Goal: Navigation & Orientation: Understand site structure

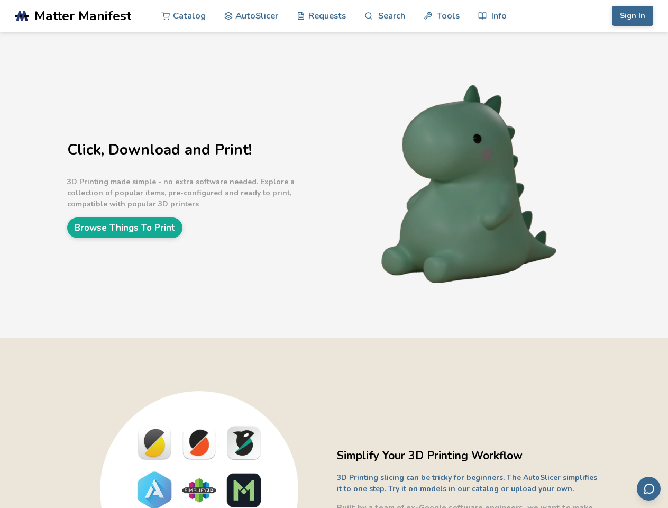
click at [385, 16] on link "Search" at bounding box center [385, 16] width 40 height 32
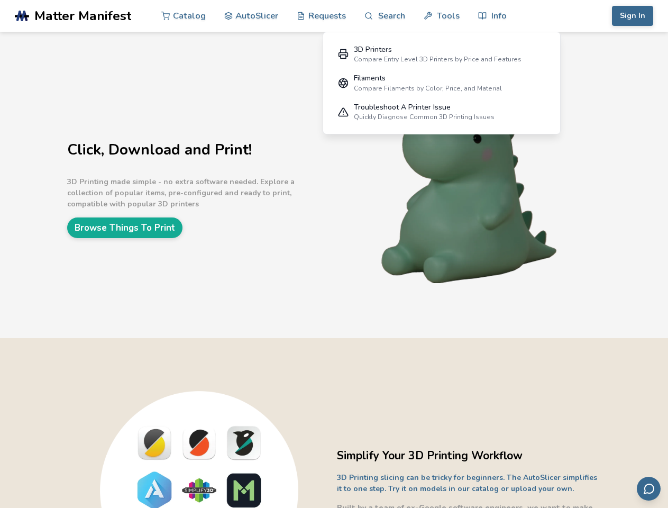
click at [441, 16] on link "Tools" at bounding box center [442, 16] width 36 height 32
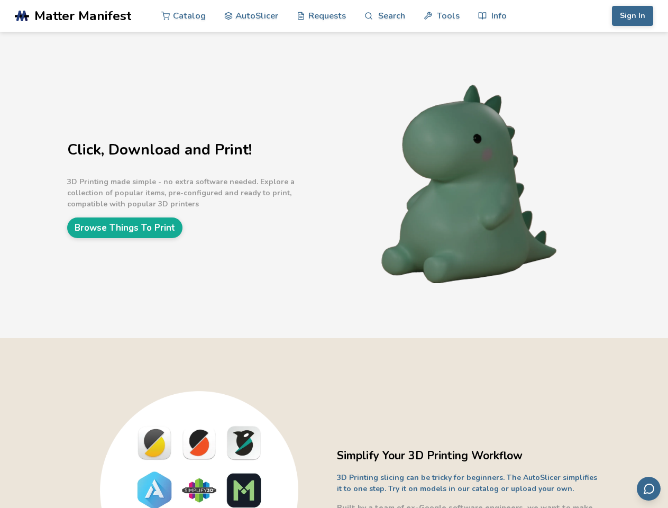
click at [492, 16] on link "Info" at bounding box center [492, 16] width 29 height 32
click at [633, 16] on button "Sign In" at bounding box center [632, 16] width 41 height 20
click at [649, 488] on icon "Send feedback via email" at bounding box center [649, 489] width 13 height 13
